Goal: Task Accomplishment & Management: Manage account settings

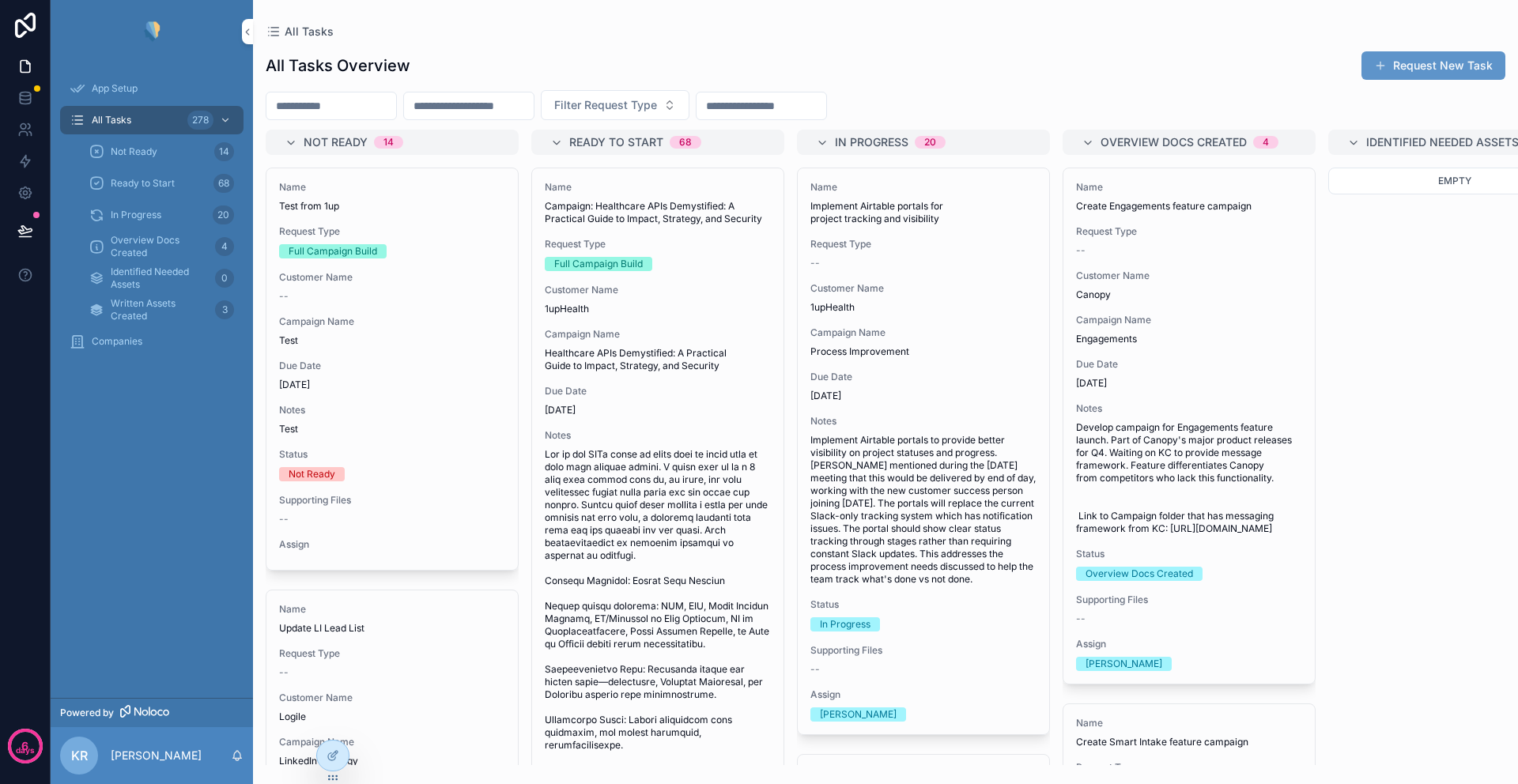
scroll to position [6556, 0]
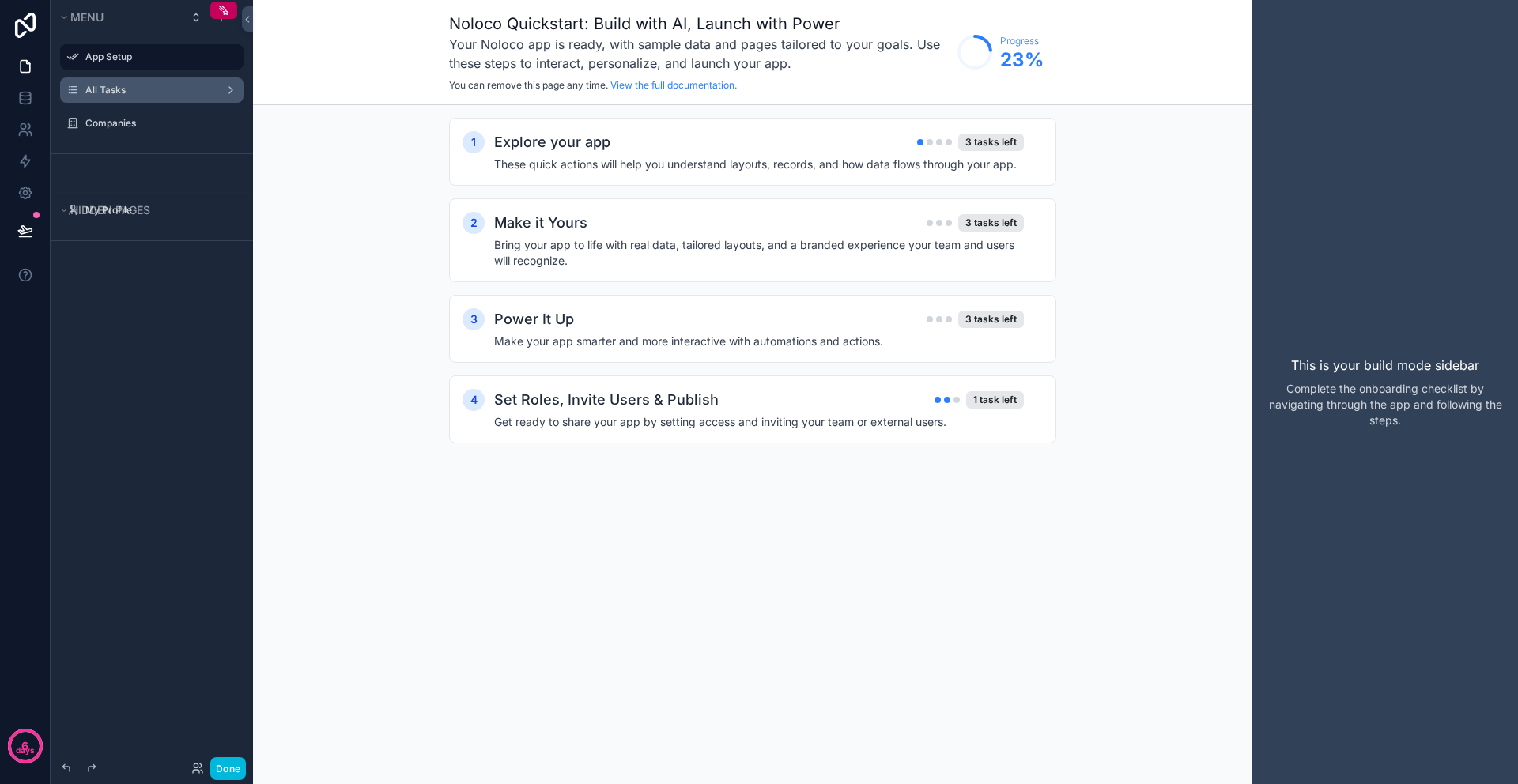
click at [135, 91] on label "All Tasks" at bounding box center [148, 90] width 127 height 13
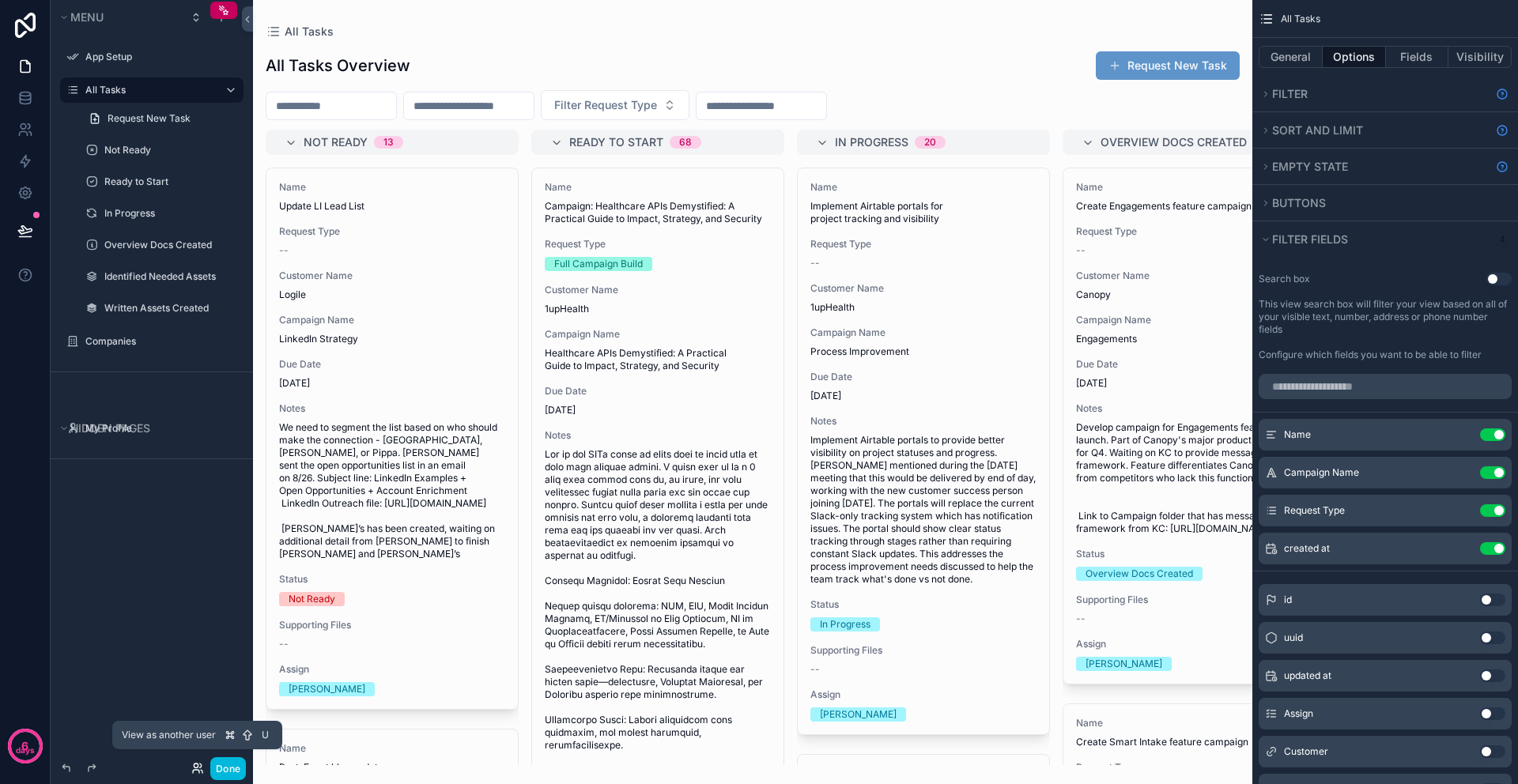
click at [197, 768] on icon at bounding box center [197, 768] width 13 height 13
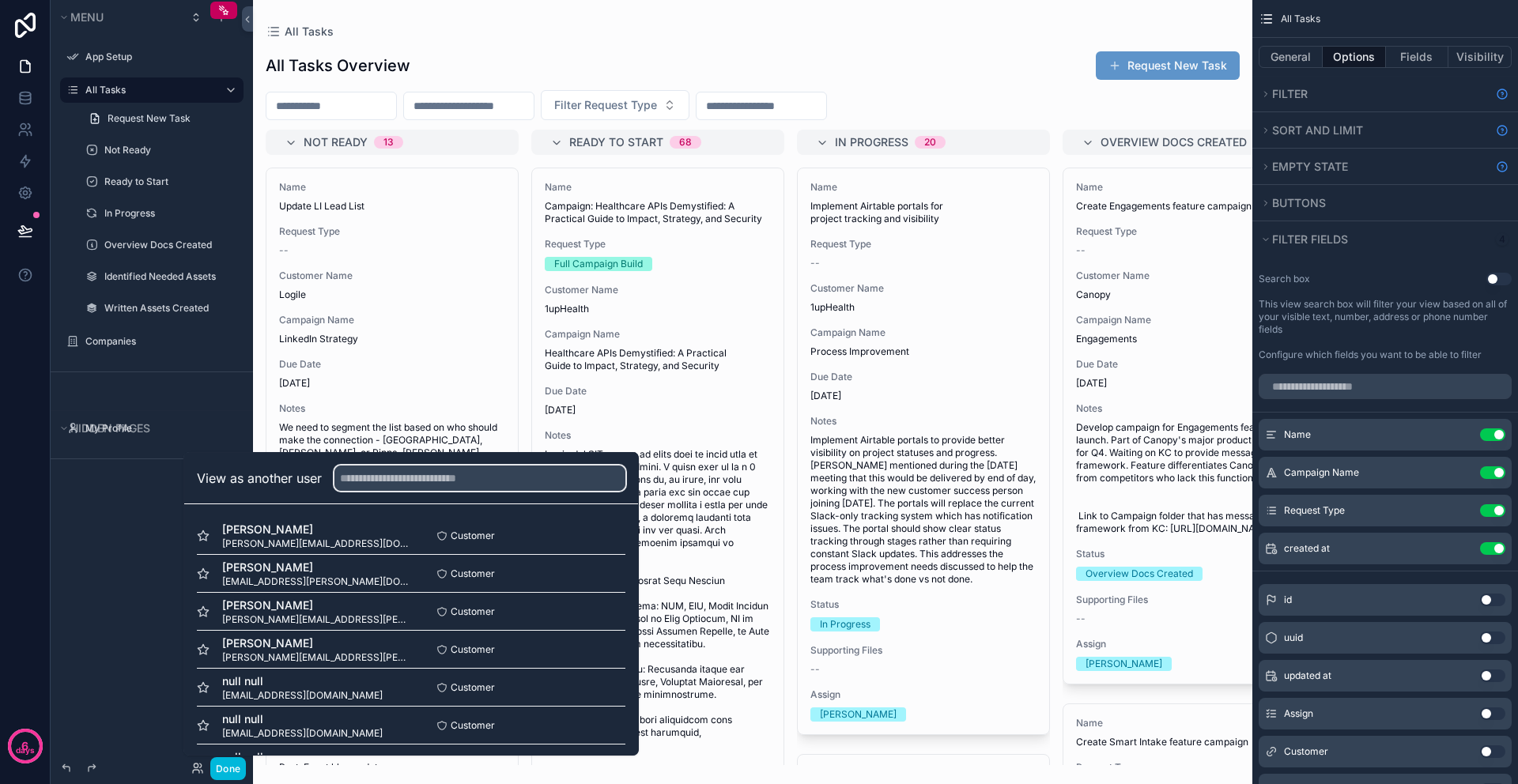
click at [389, 475] on input "text" at bounding box center [480, 478] width 291 height 25
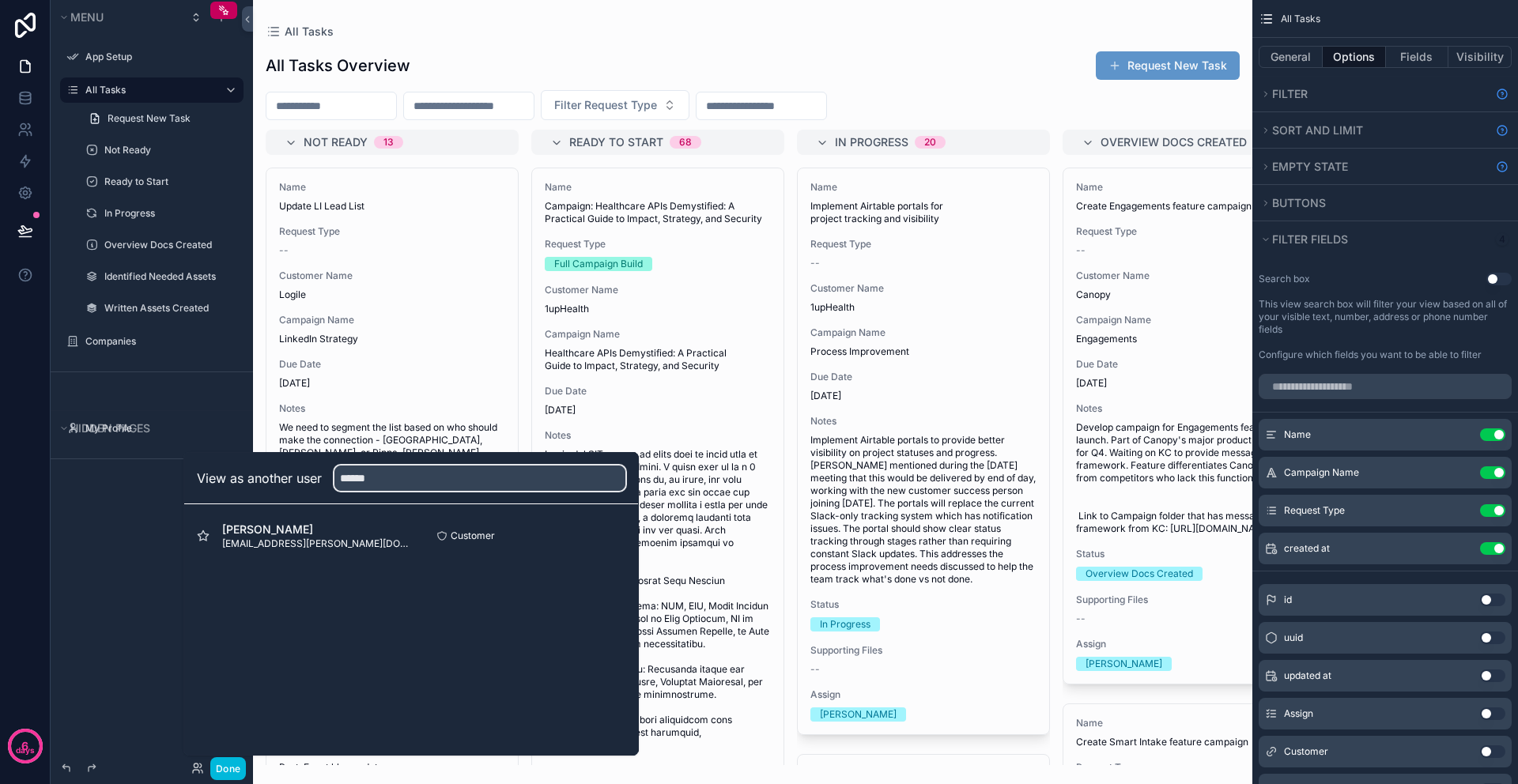
type input "******"
click at [0, 0] on button "Select" at bounding box center [0, 0] width 0 height 0
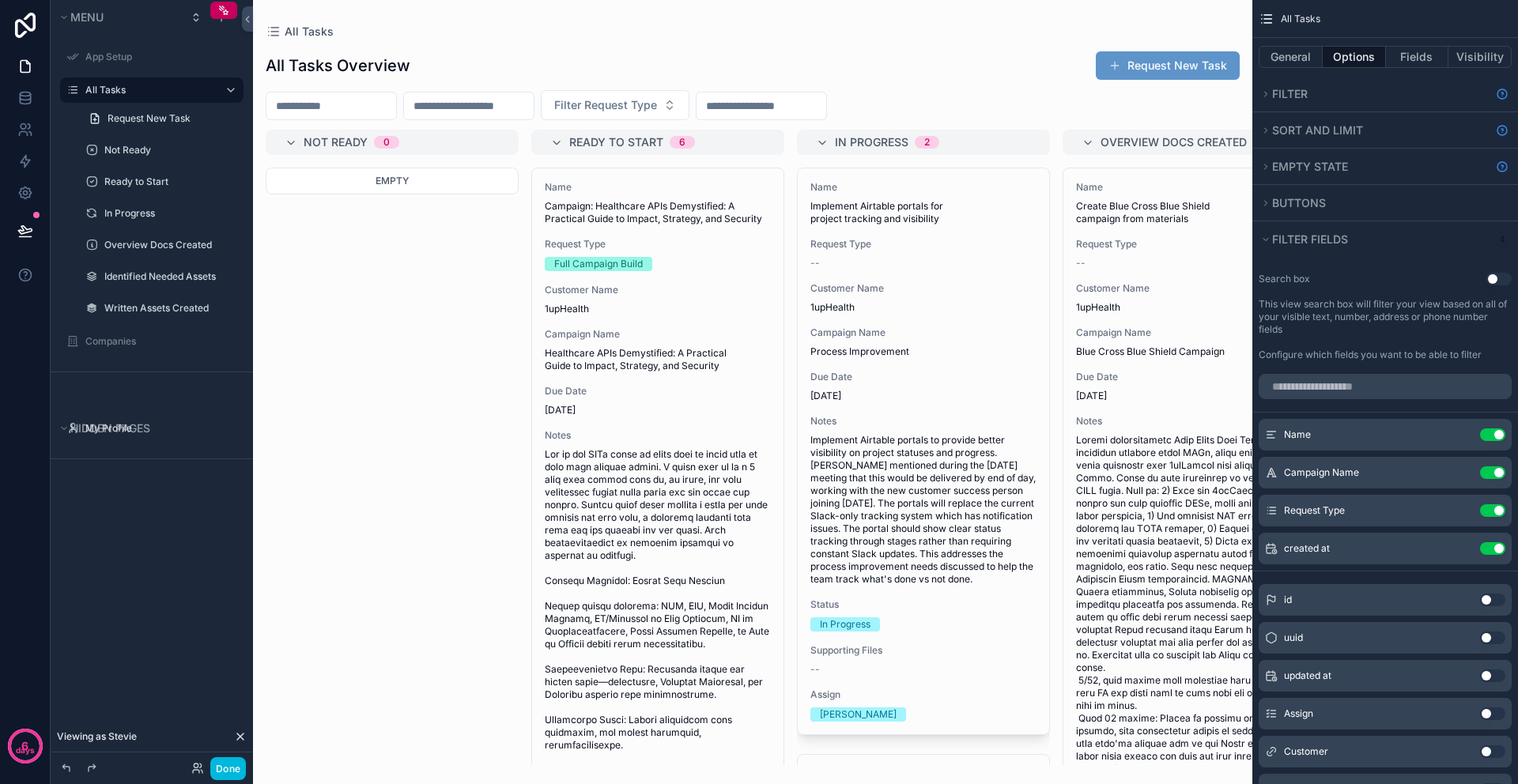
drag, startPoint x: 527, startPoint y: 760, endPoint x: 617, endPoint y: 766, distance: 90.2
click at [617, 766] on div "scrollable content" at bounding box center [752, 392] width 999 height 784
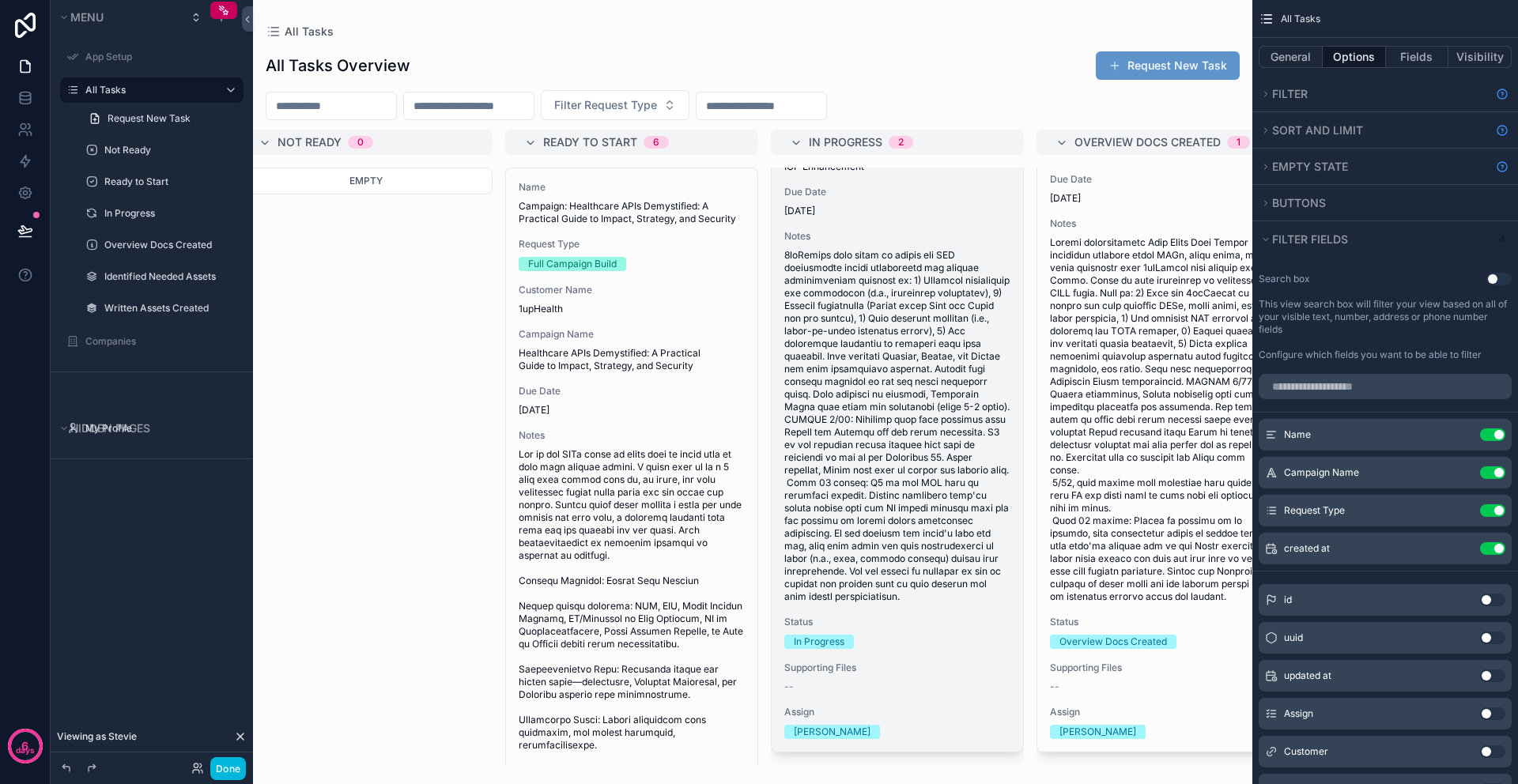
click at [909, 393] on span "scrollable content" at bounding box center [897, 426] width 226 height 354
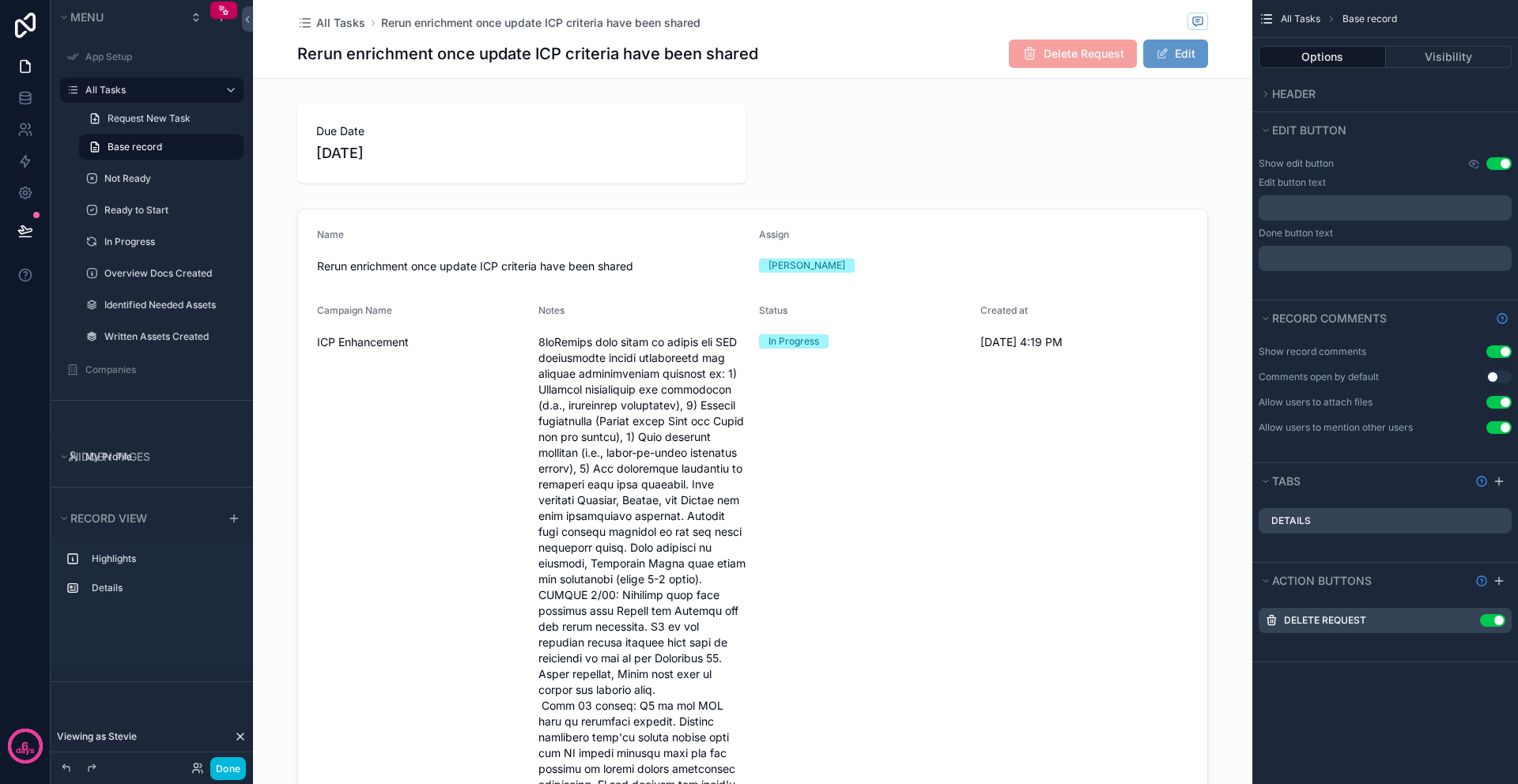
click at [331, 24] on span "All Tasks" at bounding box center [341, 23] width 49 height 16
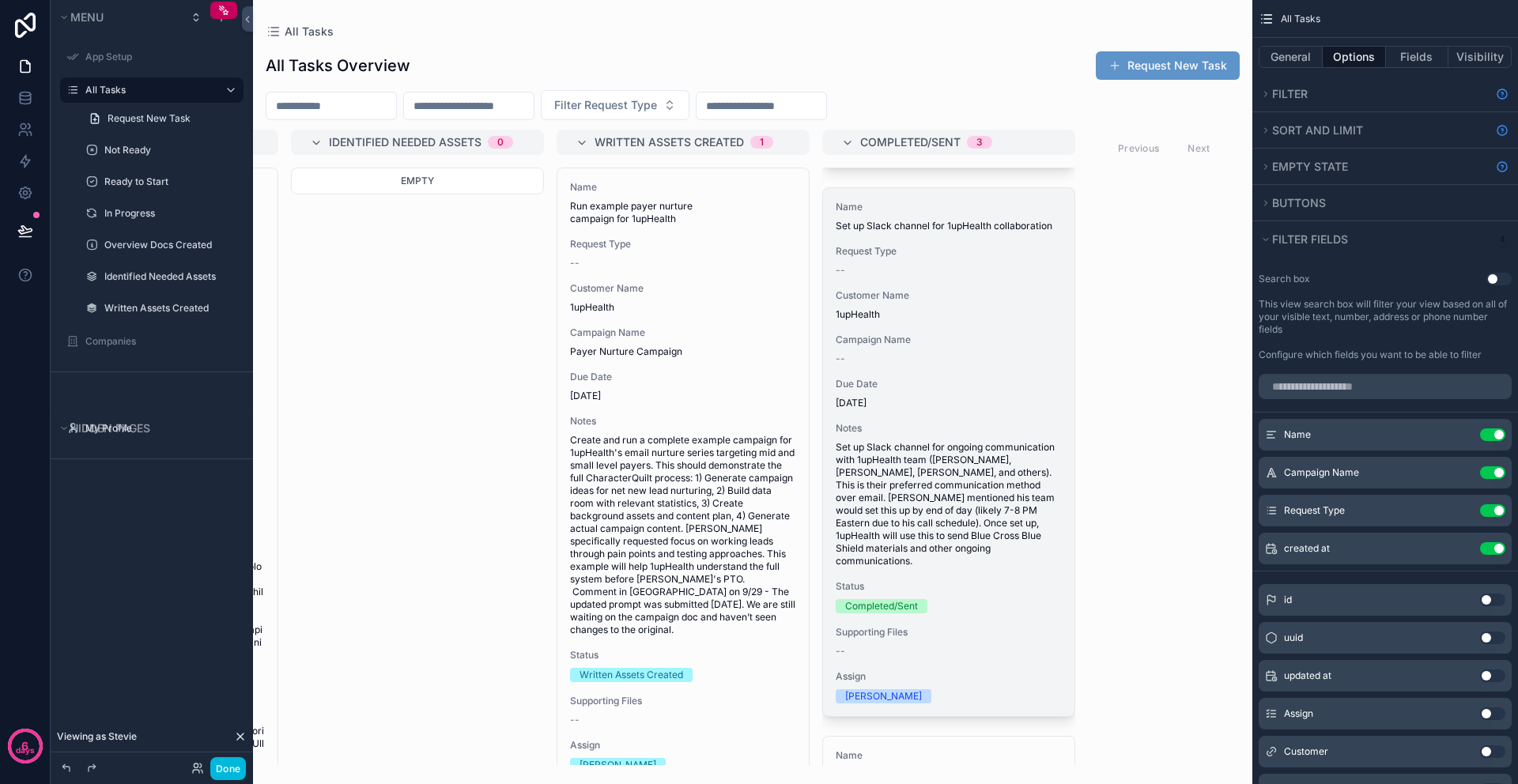
scroll to position [515, 0]
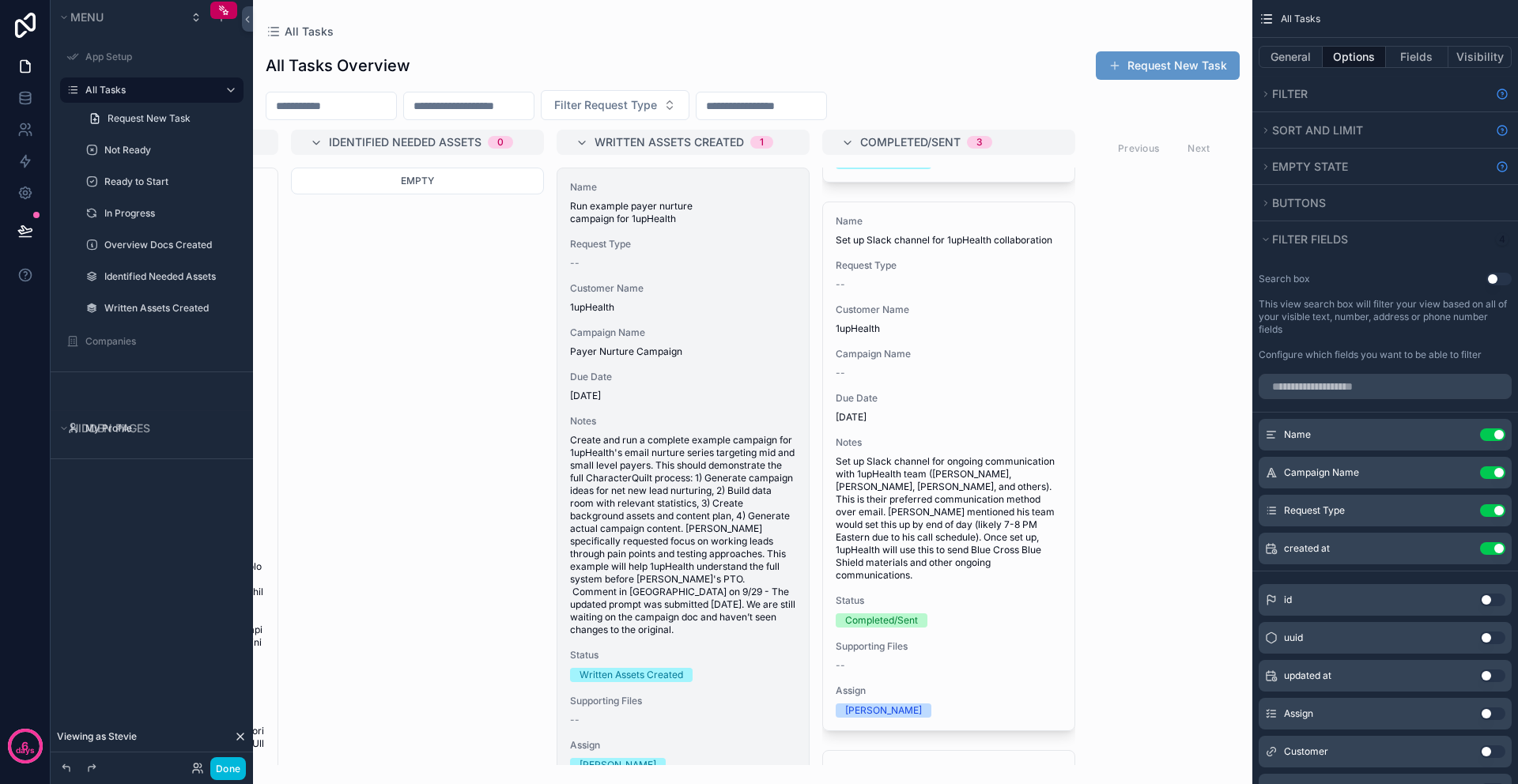
click at [691, 291] on span "Customer Name" at bounding box center [684, 288] width 226 height 13
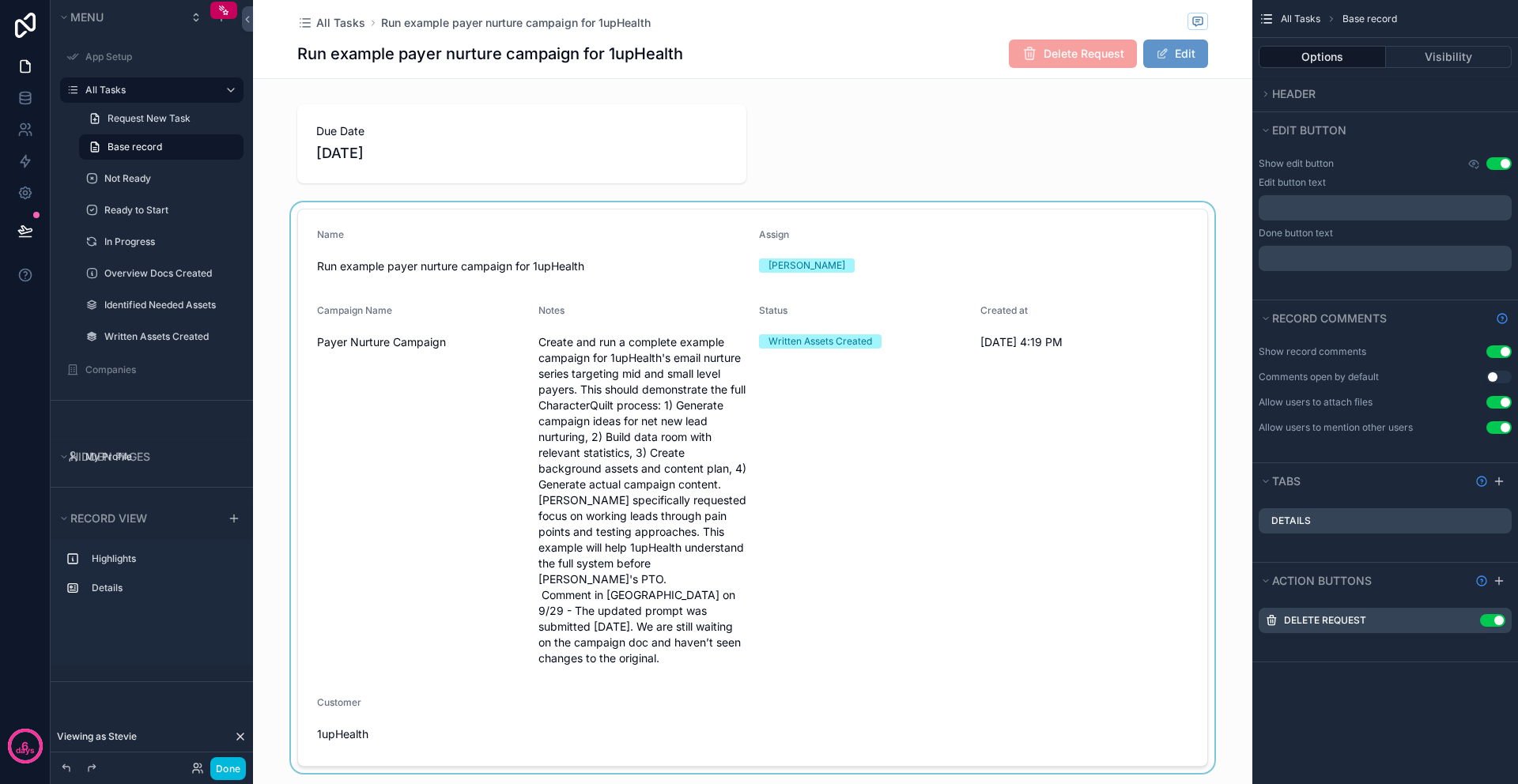
click at [664, 477] on div "scrollable content" at bounding box center [752, 487] width 999 height 570
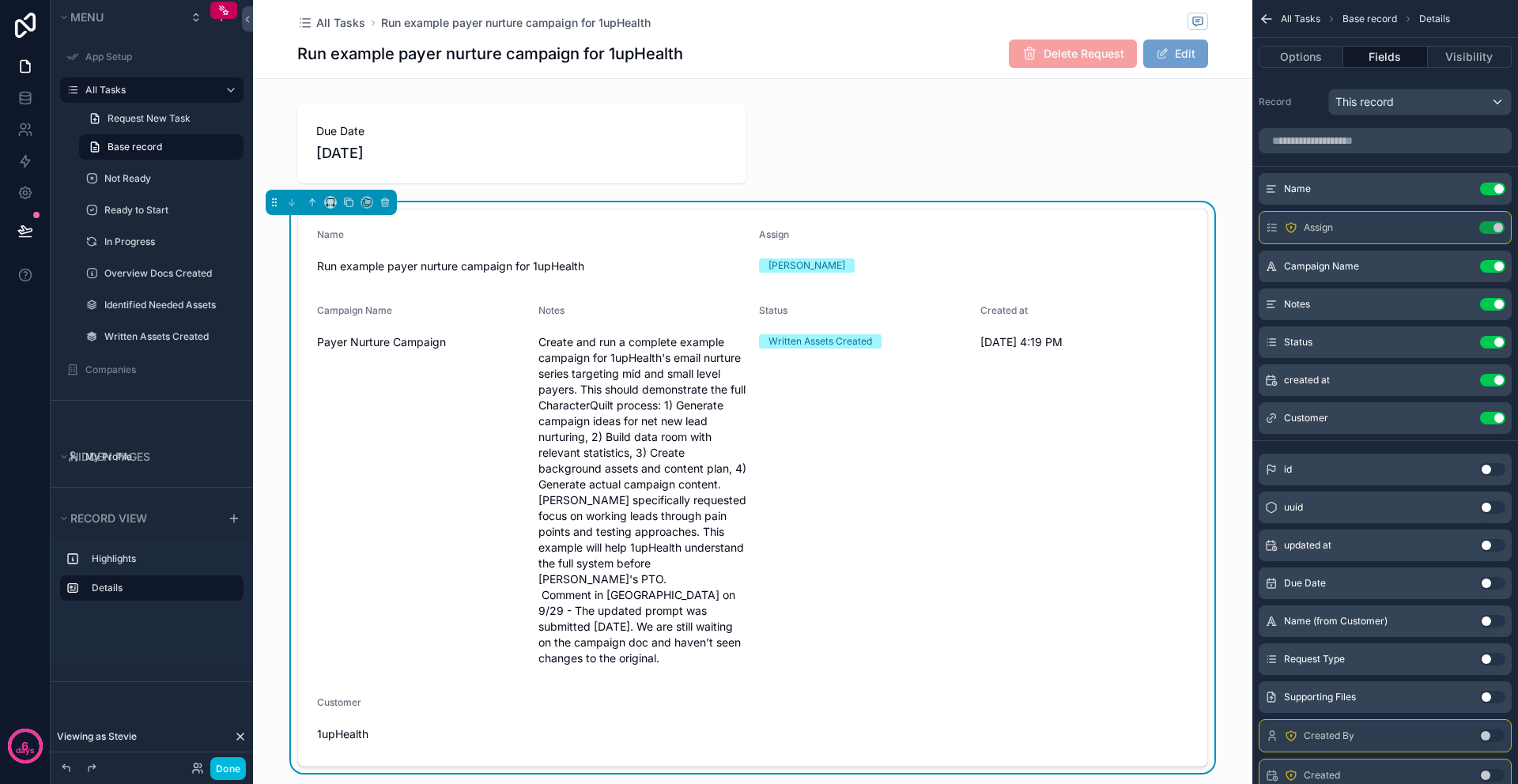
click at [1179, 50] on button "Edit" at bounding box center [1175, 54] width 65 height 29
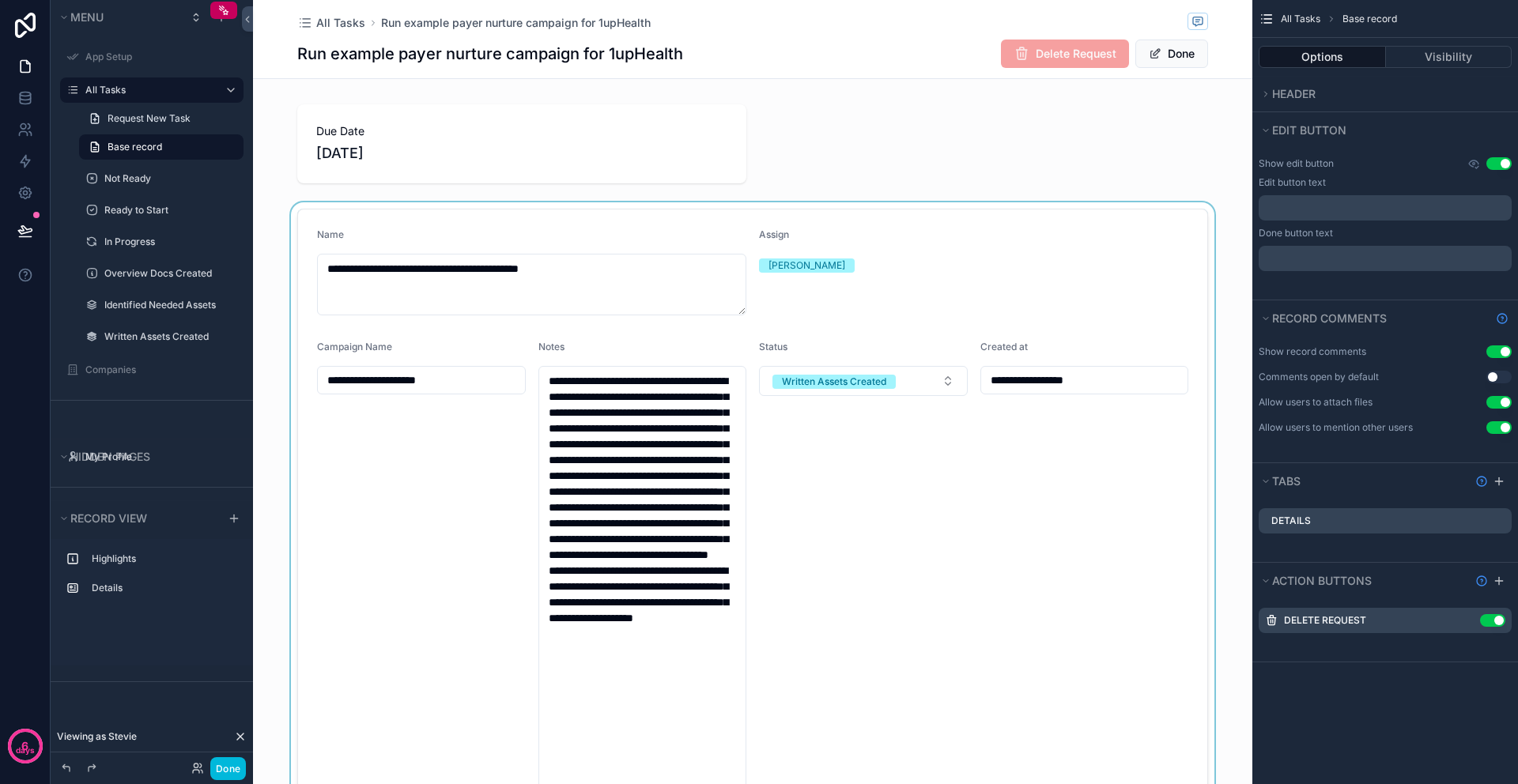
click at [420, 292] on div "scrollable content" at bounding box center [752, 581] width 999 height 759
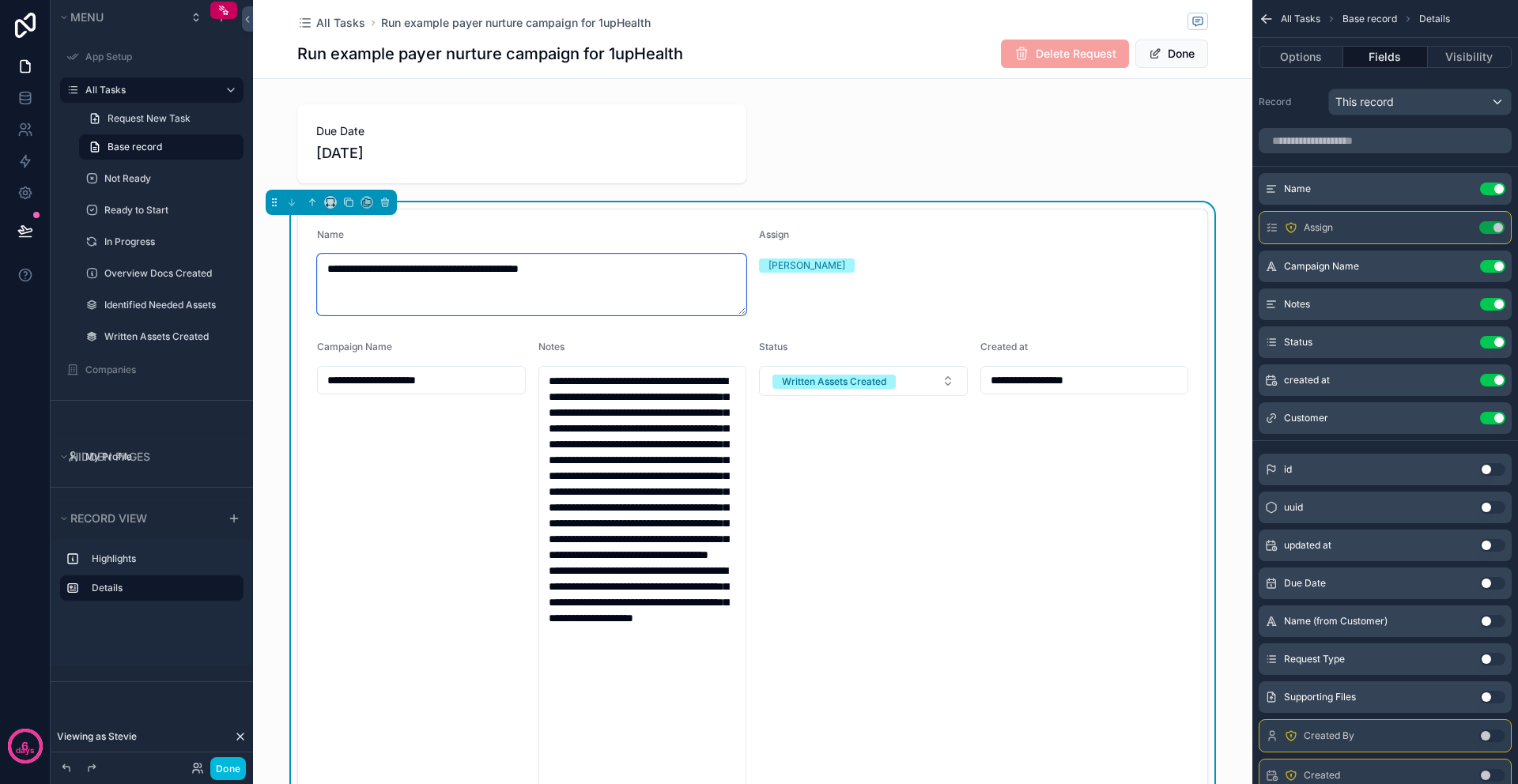
click at [322, 270] on textarea "**********" at bounding box center [532, 285] width 429 height 62
click at [326, 267] on textarea "**********" at bounding box center [532, 285] width 429 height 62
click at [323, 267] on textarea "**********" at bounding box center [532, 285] width 429 height 62
type textarea "**********"
click at [886, 392] on button "Written Assets Created" at bounding box center [863, 381] width 209 height 30
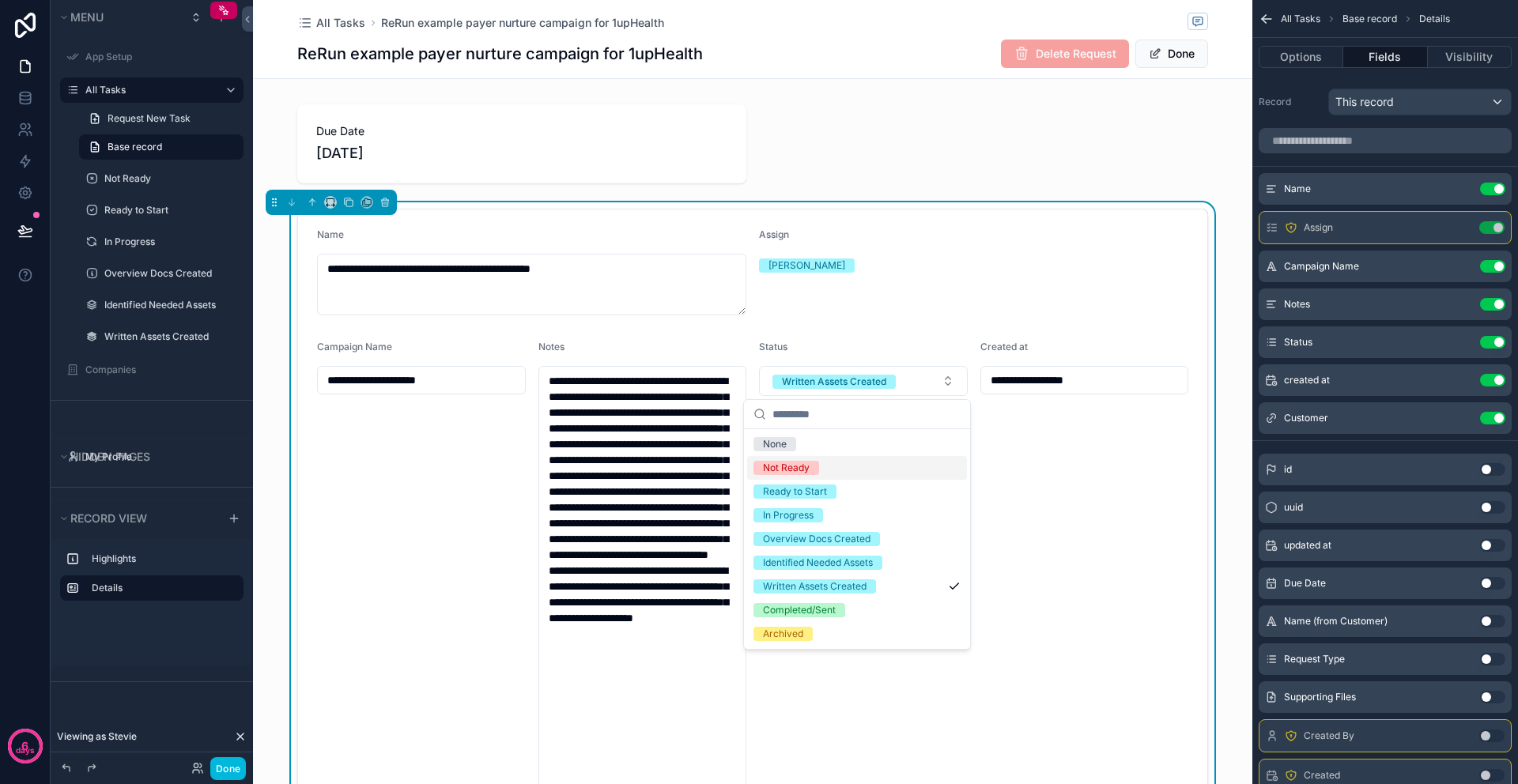
click at [817, 471] on span "Not Ready" at bounding box center [786, 467] width 65 height 14
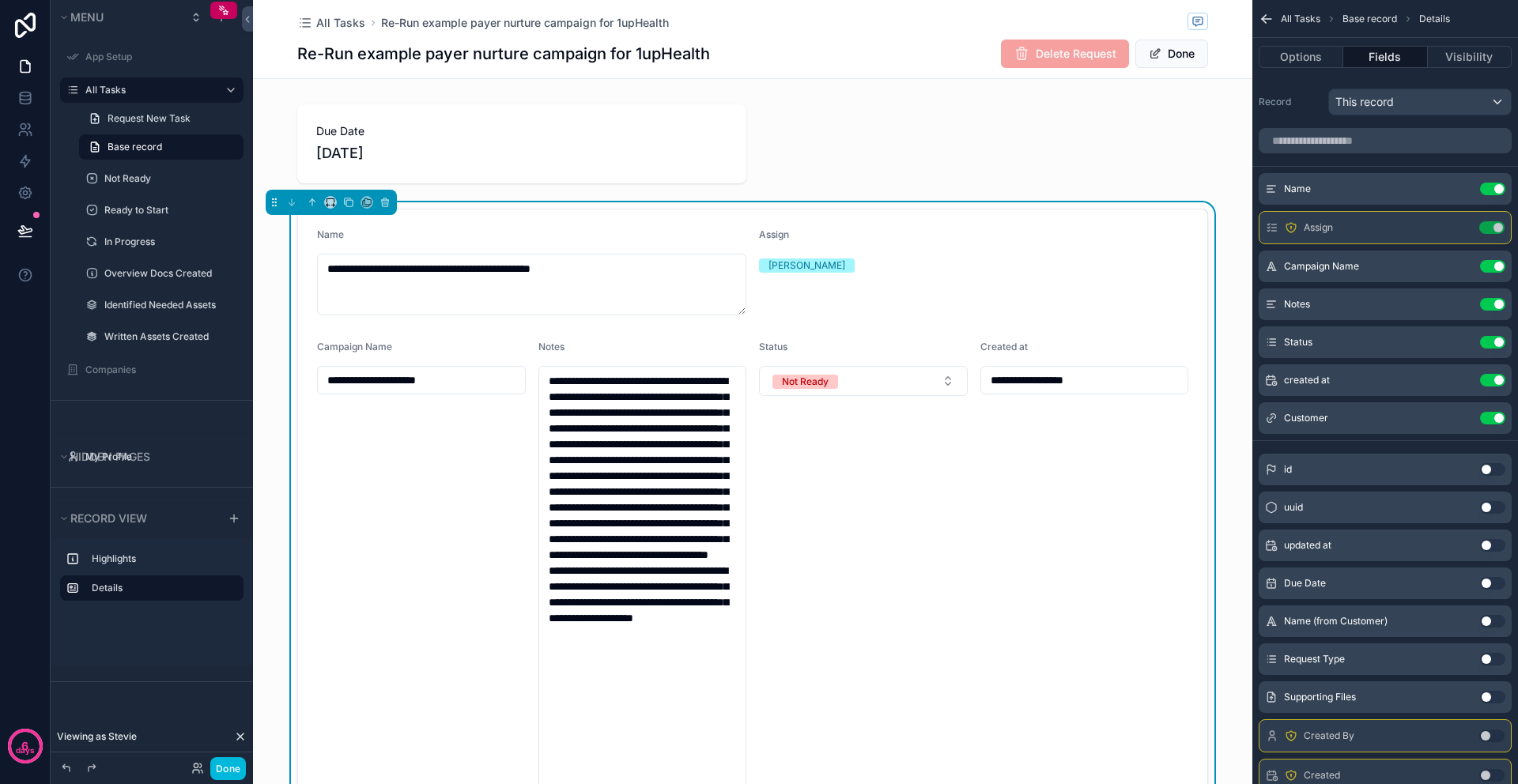
click at [265, 235] on div "**********" at bounding box center [752, 581] width 999 height 759
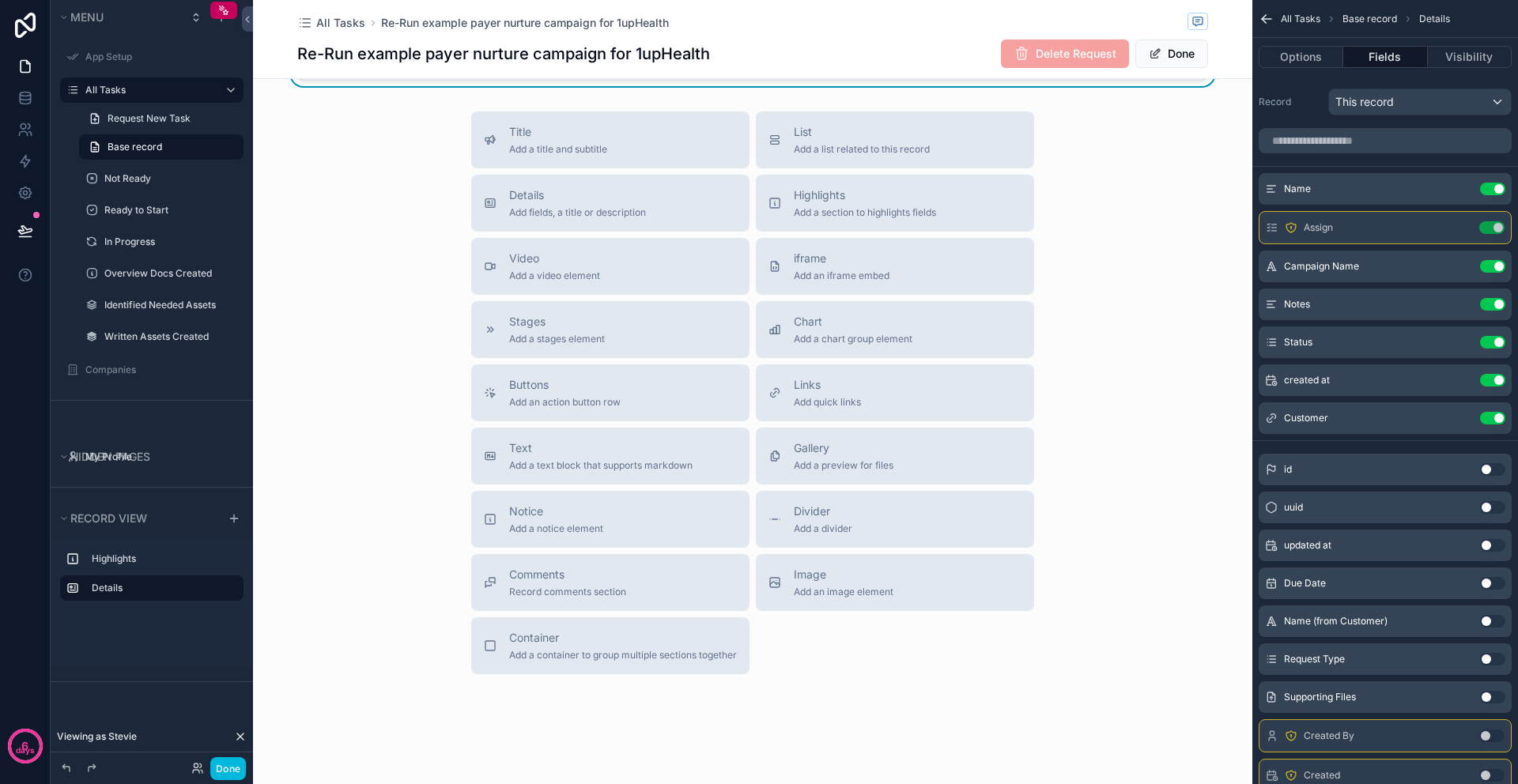
scroll to position [891, 0]
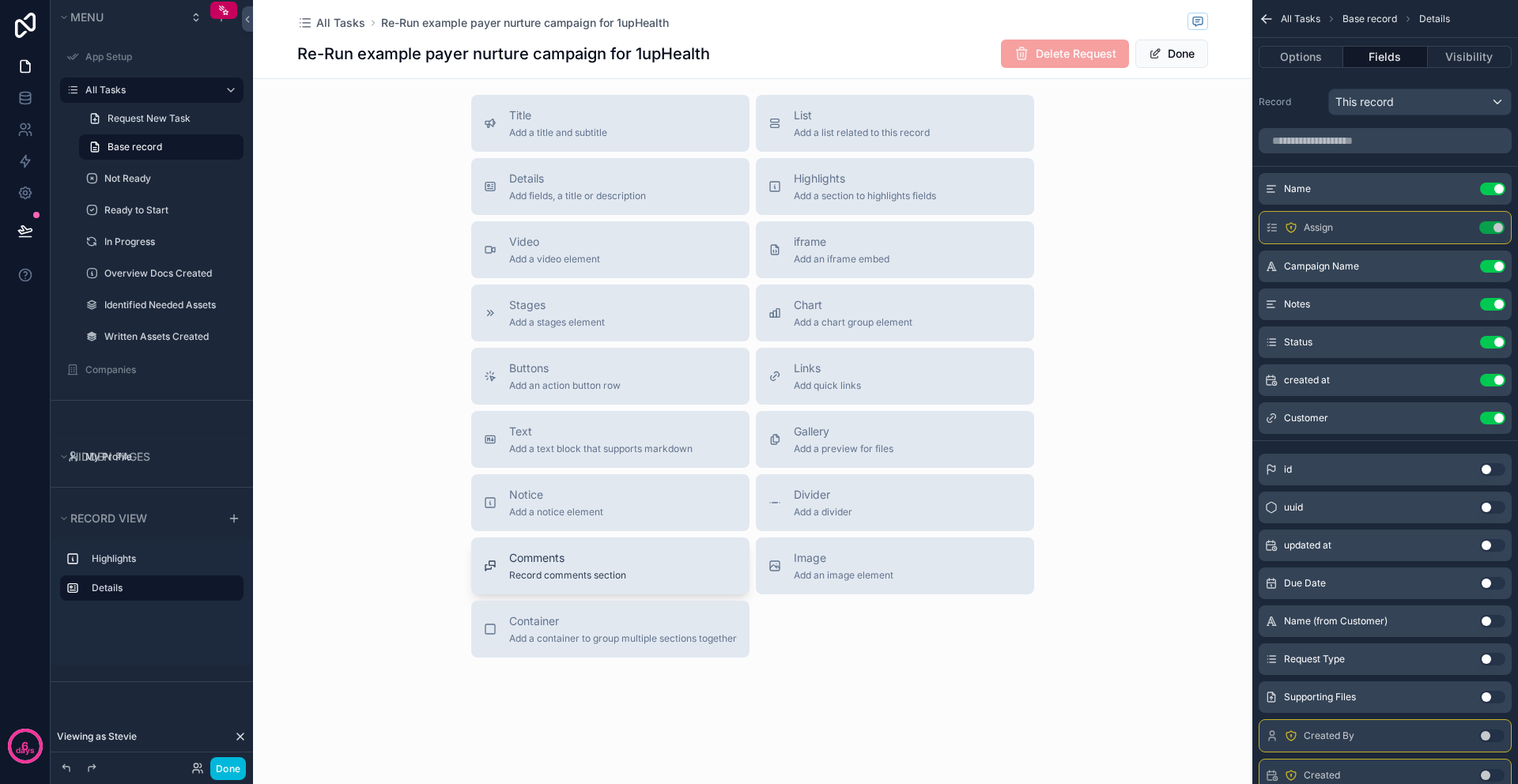
click at [563, 581] on span "Record comments section" at bounding box center [567, 575] width 117 height 13
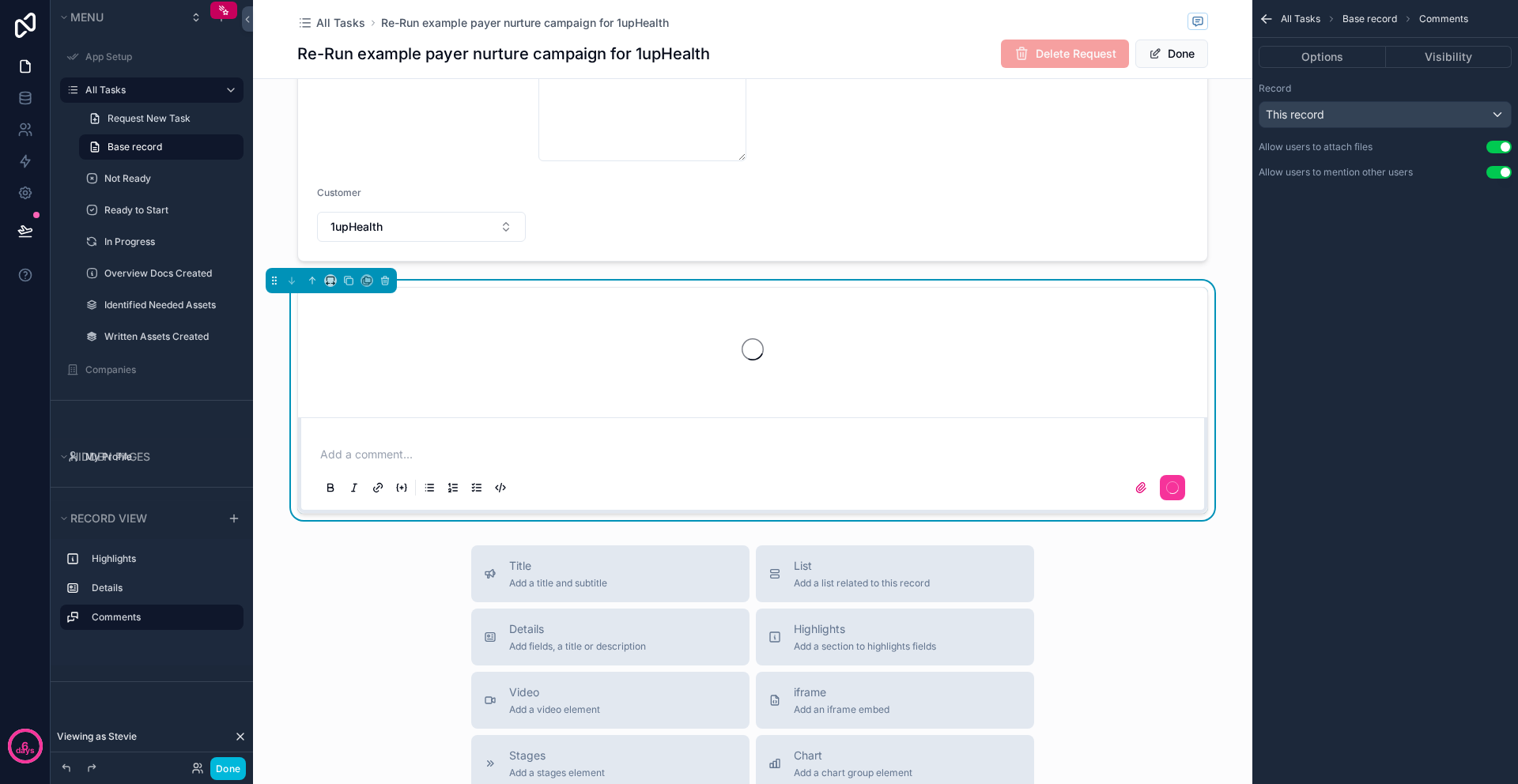
scroll to position [673, 0]
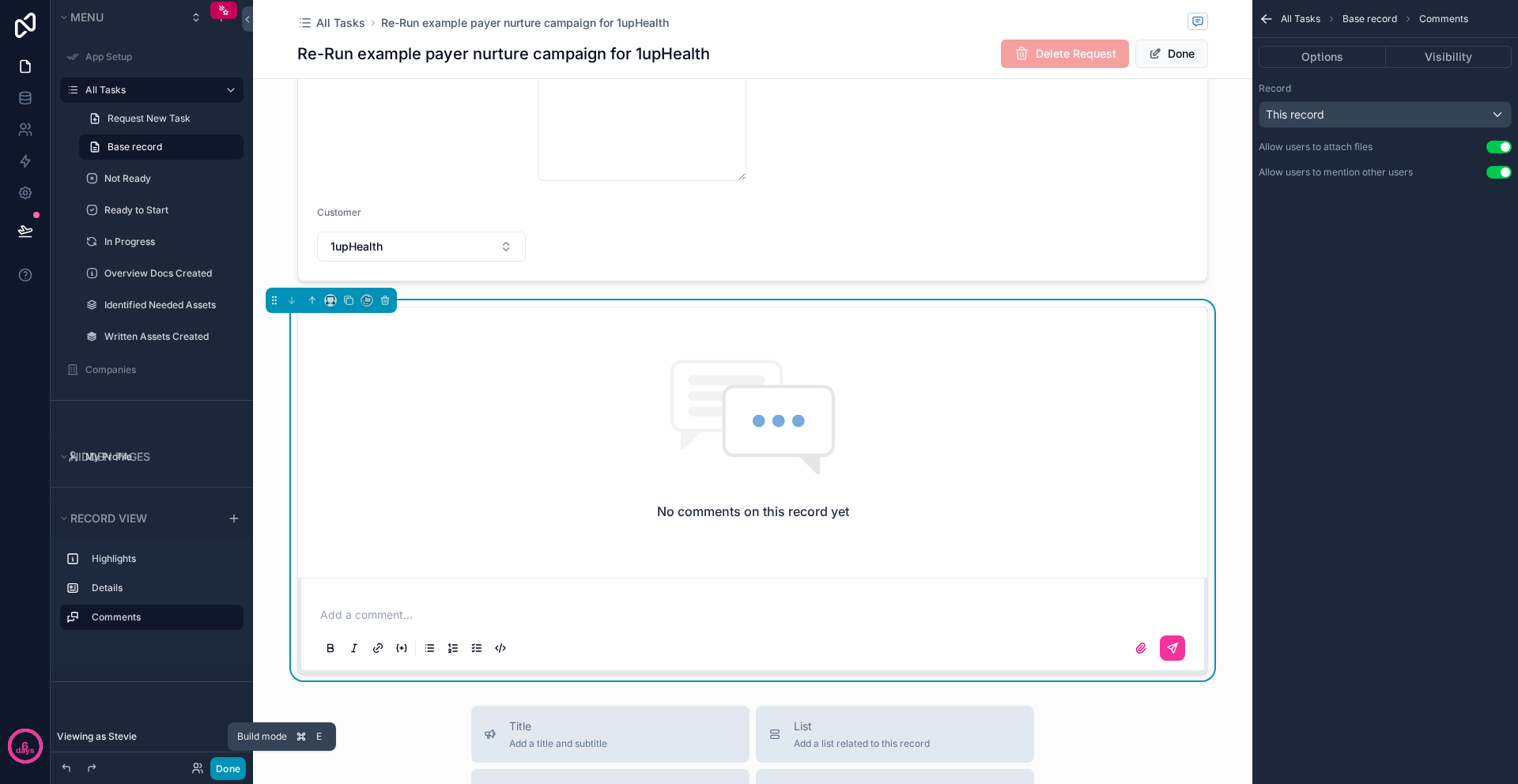
click at [226, 771] on button "Done" at bounding box center [228, 768] width 35 height 23
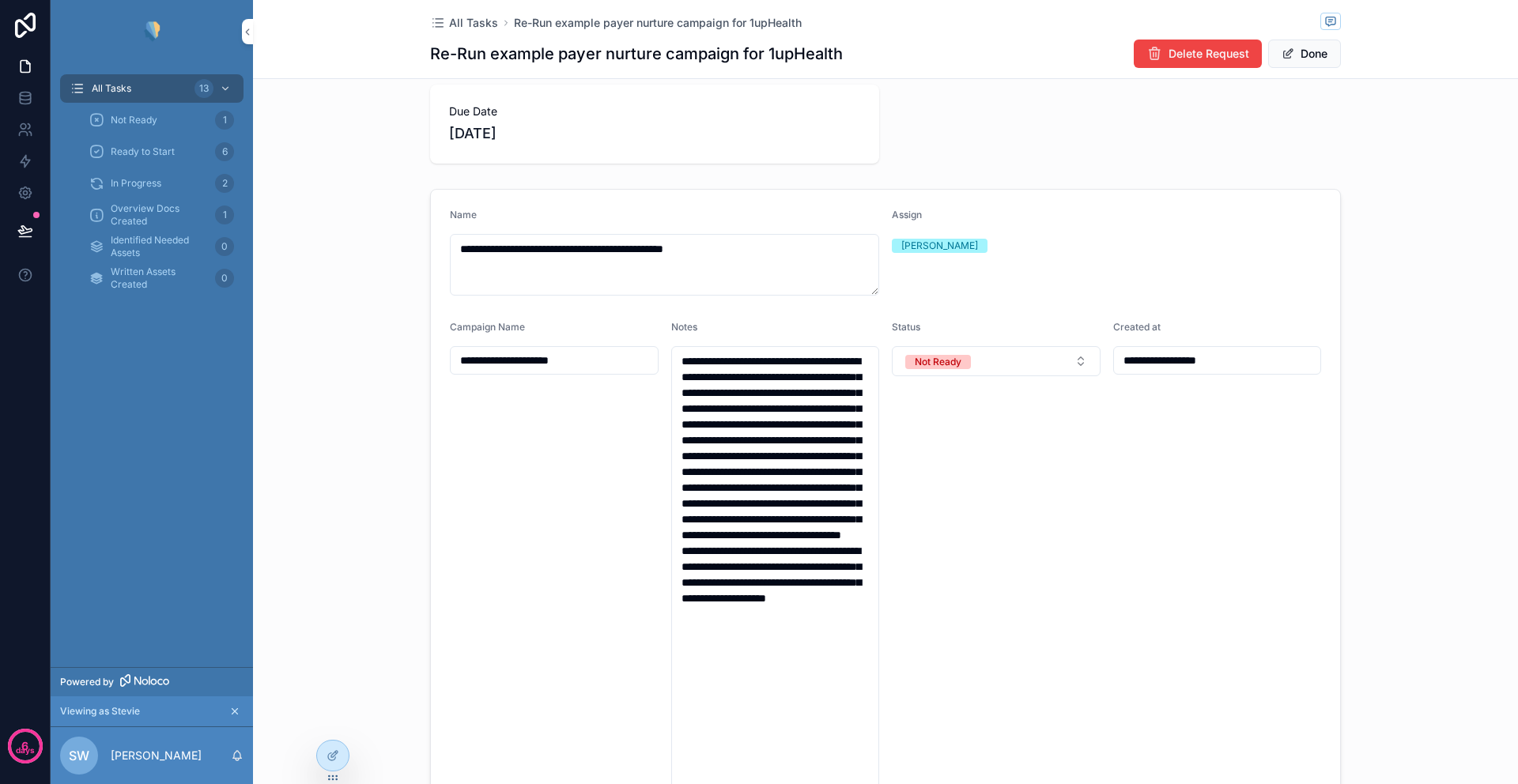
scroll to position [0, 0]
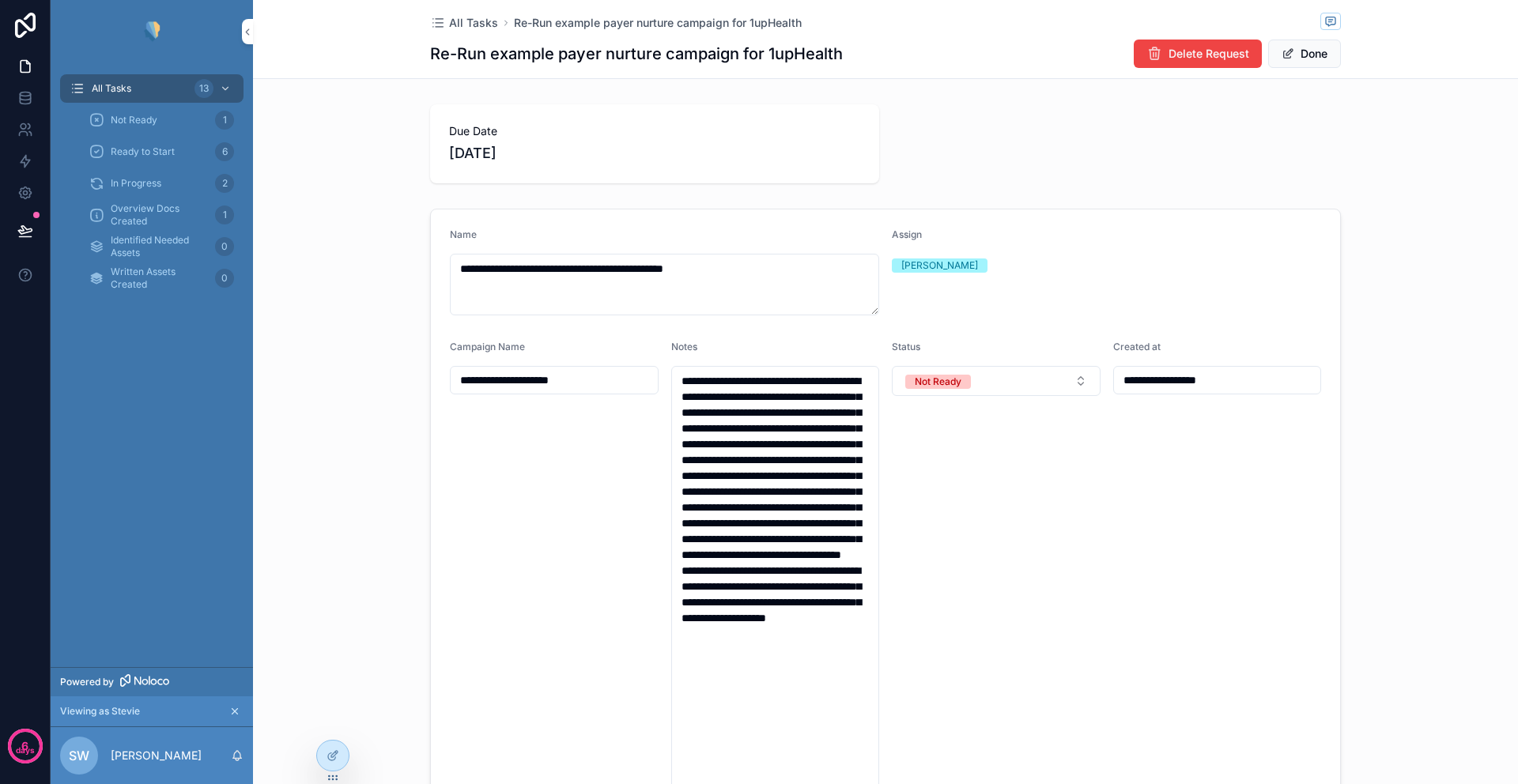
click at [234, 713] on icon "scrollable content" at bounding box center [234, 711] width 11 height 11
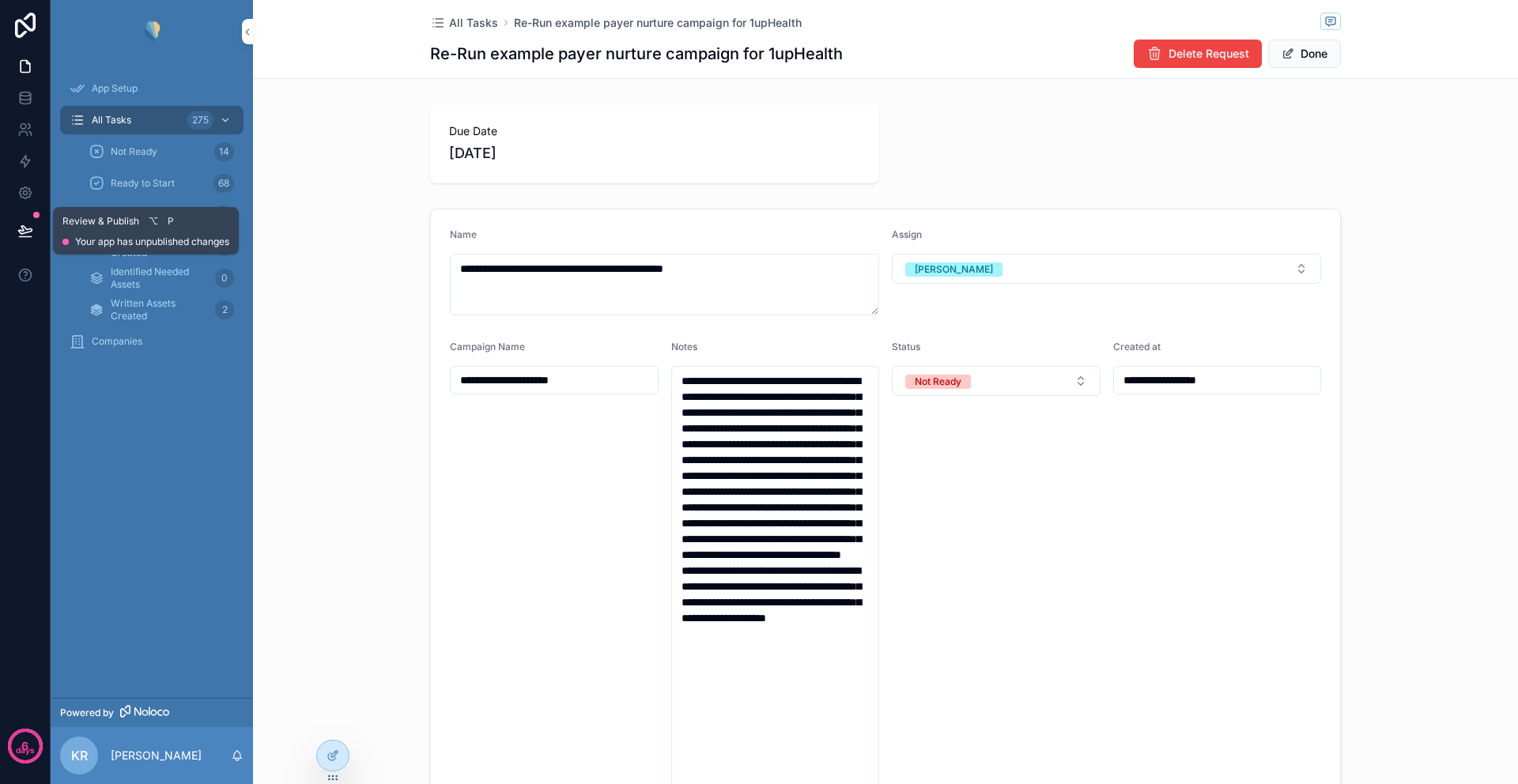
click at [29, 226] on icon at bounding box center [25, 231] width 16 height 16
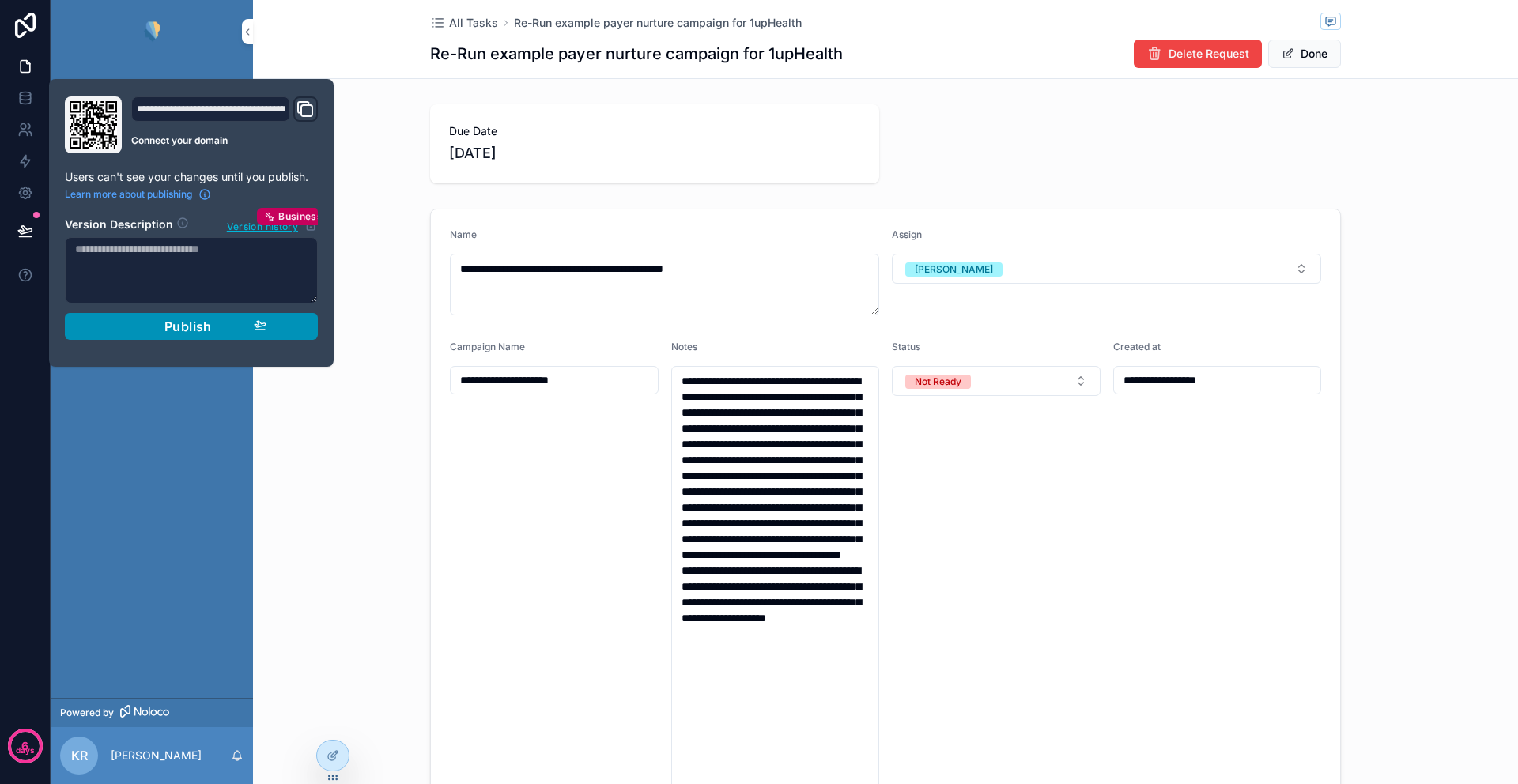
click at [176, 330] on span "Publish" at bounding box center [188, 326] width 48 height 16
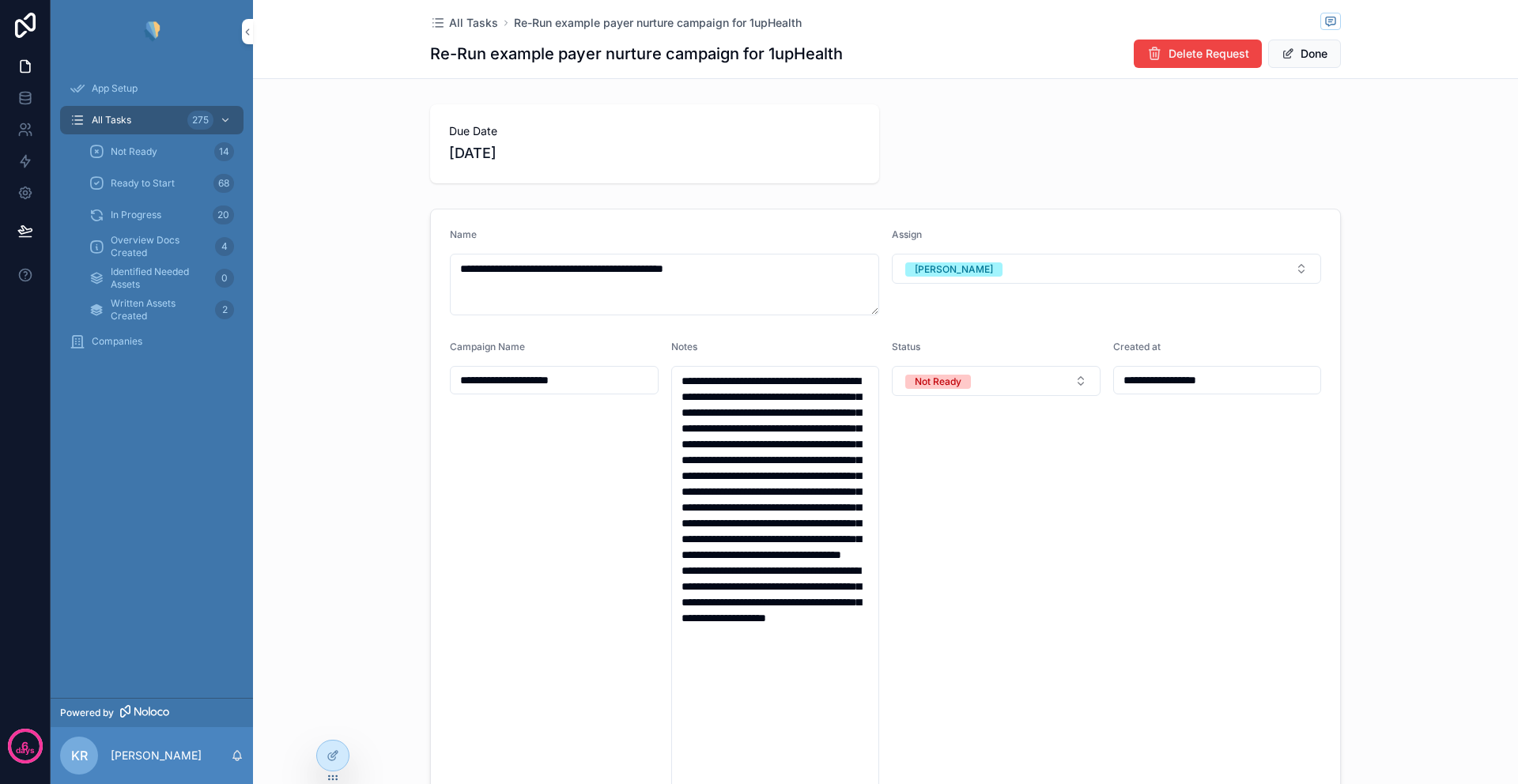
click at [152, 426] on div "App Setup All Tasks 275 Not Ready 14 Ready to Start 68 In Progress 20 Overview …" at bounding box center [151, 380] width 202 height 635
